Goal: Information Seeking & Learning: Learn about a topic

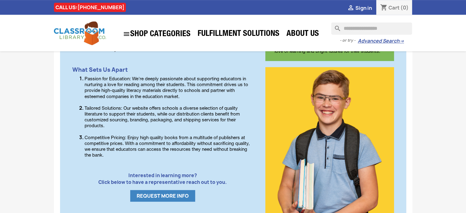
scroll to position [275, 0]
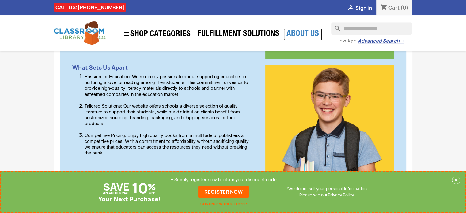
click at [308, 32] on link "About Us" at bounding box center [302, 34] width 39 height 12
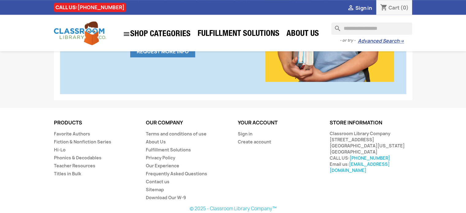
scroll to position [420, 0]
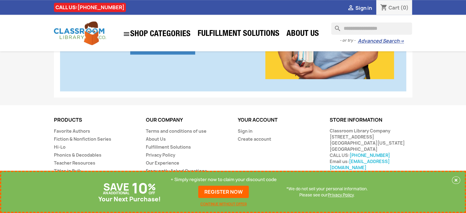
drag, startPoint x: 330, startPoint y: 136, endPoint x: 368, endPoint y: 136, distance: 38.0
click at [368, 136] on div "Classroom Library Company [STREET_ADDRESS] [GEOGRAPHIC_DATA], [US_STATE] 63005 …" at bounding box center [370, 149] width 83 height 43
copy div "[STREET_ADDRESS]"
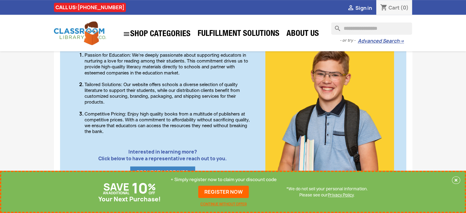
scroll to position [298, 0]
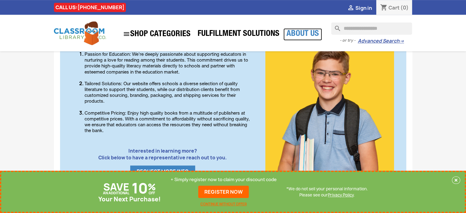
click at [295, 31] on link "About Us" at bounding box center [302, 34] width 39 height 12
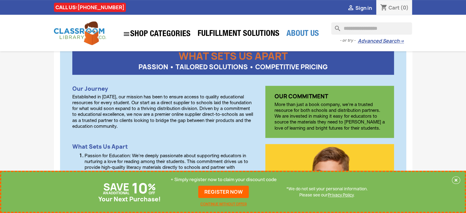
scroll to position [214, 0]
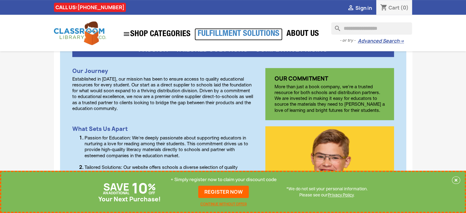
click at [262, 30] on link "Fulfillment Solutions" at bounding box center [238, 34] width 88 height 12
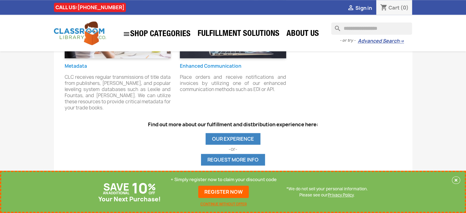
scroll to position [582, 0]
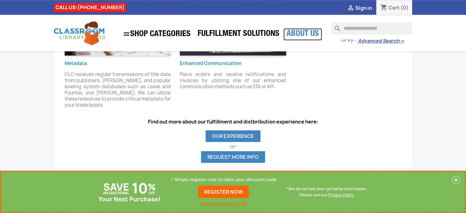
click at [312, 31] on link "About Us" at bounding box center [302, 34] width 39 height 12
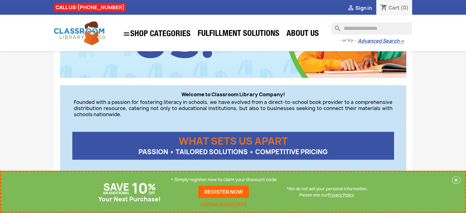
scroll to position [122, 0]
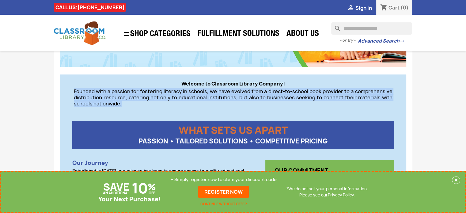
drag, startPoint x: 74, startPoint y: 92, endPoint x: 125, endPoint y: 104, distance: 52.0
click at [125, 104] on p "Founded with a passion for fostering literacy in schools, we have evolved from …" at bounding box center [233, 97] width 318 height 18
copy p "Founded with a passion for fostering literacy in schools, we have evolved from …"
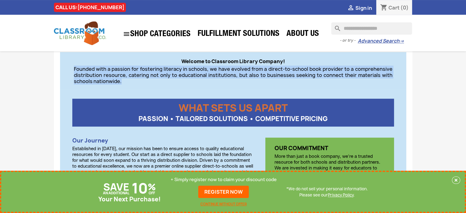
scroll to position [175, 0]
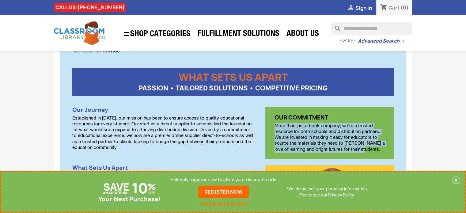
drag, startPoint x: 275, startPoint y: 125, endPoint x: 368, endPoint y: 154, distance: 98.1
click at [368, 154] on div "OUR COMMITMENT More than just a book company, we're a trusted resource for both…" at bounding box center [329, 133] width 129 height 52
copy p "More than just a book company, we're a trusted resource for both schools and di…"
click at [63, 37] on img at bounding box center [80, 33] width 52 height 24
